Goal: Information Seeking & Learning: Understand process/instructions

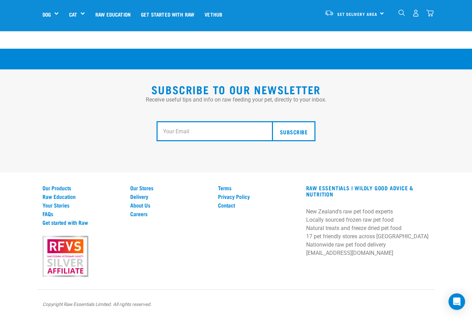
scroll to position [1235, 0]
click at [144, 191] on link "Our Stores" at bounding box center [169, 188] width 79 height 6
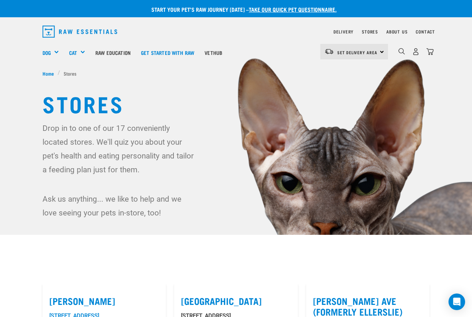
click at [470, 230] on img at bounding box center [236, 141] width 472 height 283
click at [0, 0] on div "Feeding Guides" at bounding box center [0, 0] width 0 height 0
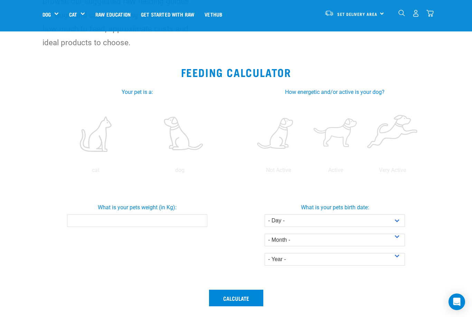
scroll to position [77, 0]
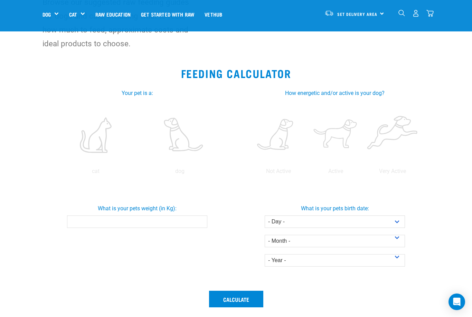
click at [178, 131] on label at bounding box center [179, 135] width 81 height 59
click at [138, 173] on input "radio" at bounding box center [138, 173] width 0 height 0
radio input "true"
click at [362, 142] on label at bounding box center [335, 135] width 54 height 59
click at [307, 173] on input "radio" at bounding box center [307, 173] width 0 height 0
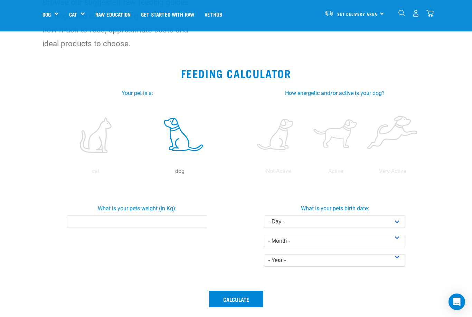
radio input "true"
click at [88, 228] on input "What is your pets weight (in Kg):" at bounding box center [137, 221] width 140 height 12
type input "3"
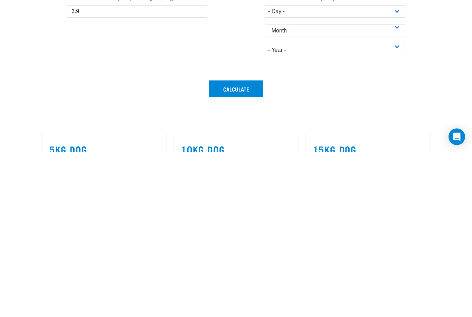
type input "3.9"
click at [394, 170] on select "- Day - 1 2 3 4 5 6 7 8 9 10 11 12 13 14 15 16 17 18 19 20 21 22 23 24 25 26 27" at bounding box center [334, 176] width 140 height 12
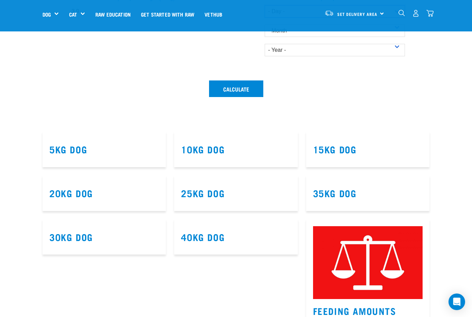
select select "13"
click at [340, 37] on select "- Month - January February March April May June July August September October N…" at bounding box center [334, 31] width 140 height 12
select select "November"
click at [394, 18] on select "- Day - 1 2 3 4 5 6 7 8 9 10 11 12 13 14 15 16 17 18 19 20 21 22 23 24 25 26 27" at bounding box center [334, 11] width 140 height 12
select select "9"
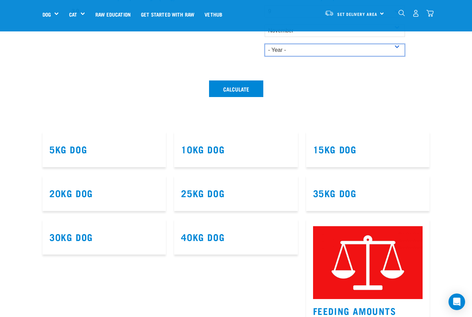
click at [304, 56] on select "- Year - 2025 2024 2023 2022 2021 2020 2019 2018 2017 2016 2015 2014" at bounding box center [334, 50] width 140 height 12
select select "2020"
click at [242, 97] on button "Calculate" at bounding box center [236, 88] width 54 height 17
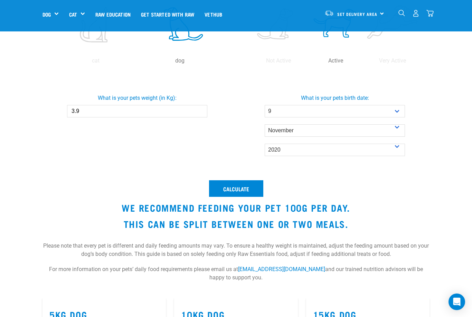
scroll to position [187, 0]
click at [90, 118] on input "3.9" at bounding box center [137, 111] width 140 height 12
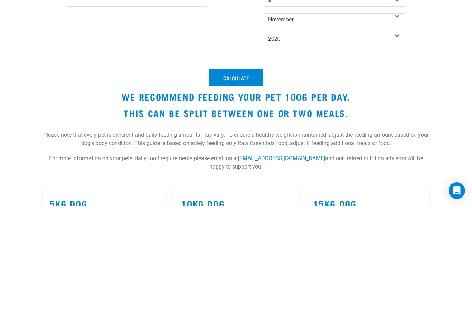
type input "3"
type input "4"
type input "4.1"
click at [224, 181] on button "Calculate" at bounding box center [236, 189] width 54 height 17
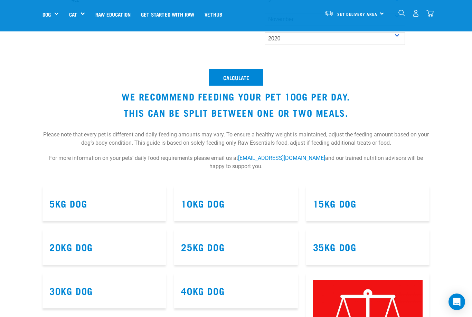
click at [236, 86] on button "Calculate" at bounding box center [236, 77] width 54 height 17
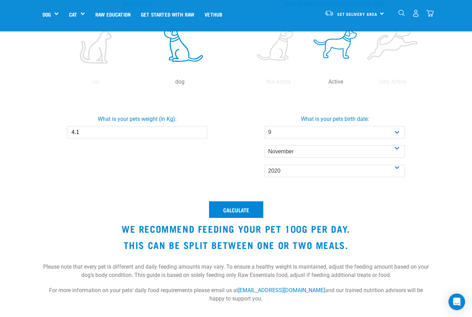
scroll to position [166, 0]
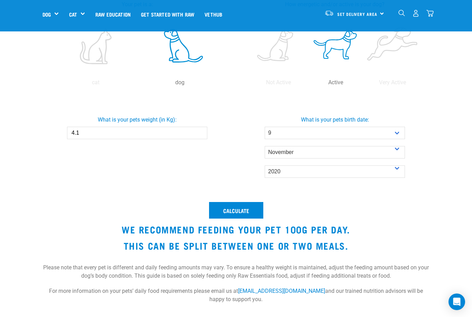
click at [0, 0] on h5 "Get Started Packs" at bounding box center [0, 0] width 0 height 0
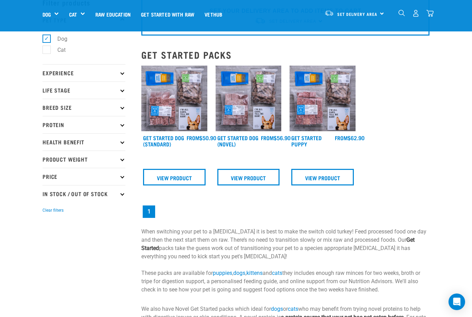
scroll to position [37, 0]
click at [171, 177] on link "View Product" at bounding box center [174, 177] width 62 height 17
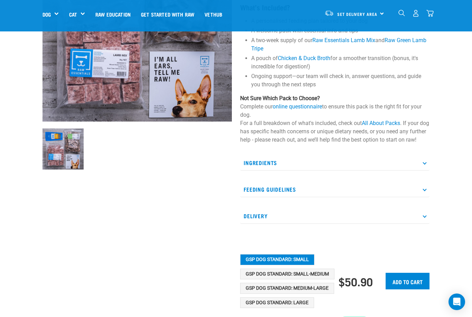
scroll to position [117, 0]
click at [271, 161] on p "Ingredients" at bounding box center [334, 164] width 189 height 16
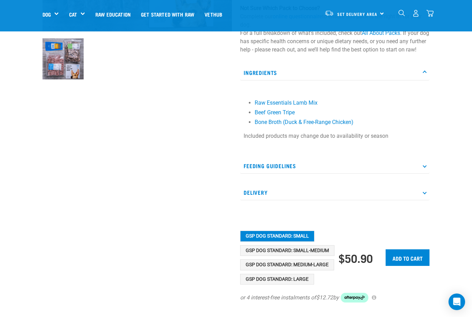
scroll to position [207, 0]
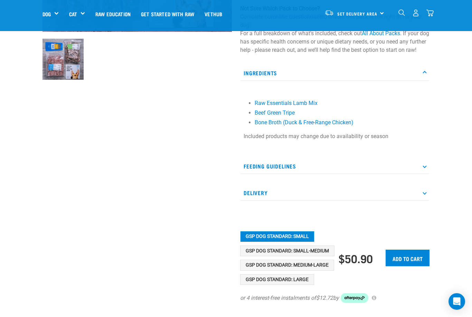
click at [277, 168] on p "Feeding Guidelines" at bounding box center [334, 167] width 189 height 16
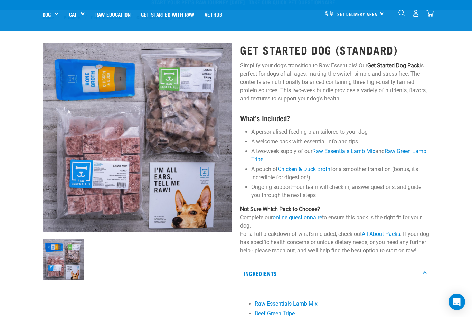
scroll to position [0, 0]
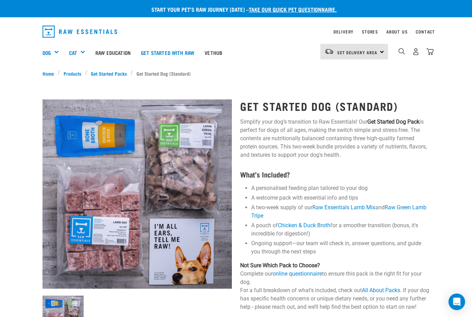
click at [167, 51] on link "Get started with Raw" at bounding box center [168, 53] width 64 height 28
